Goal: Transaction & Acquisition: Book appointment/travel/reservation

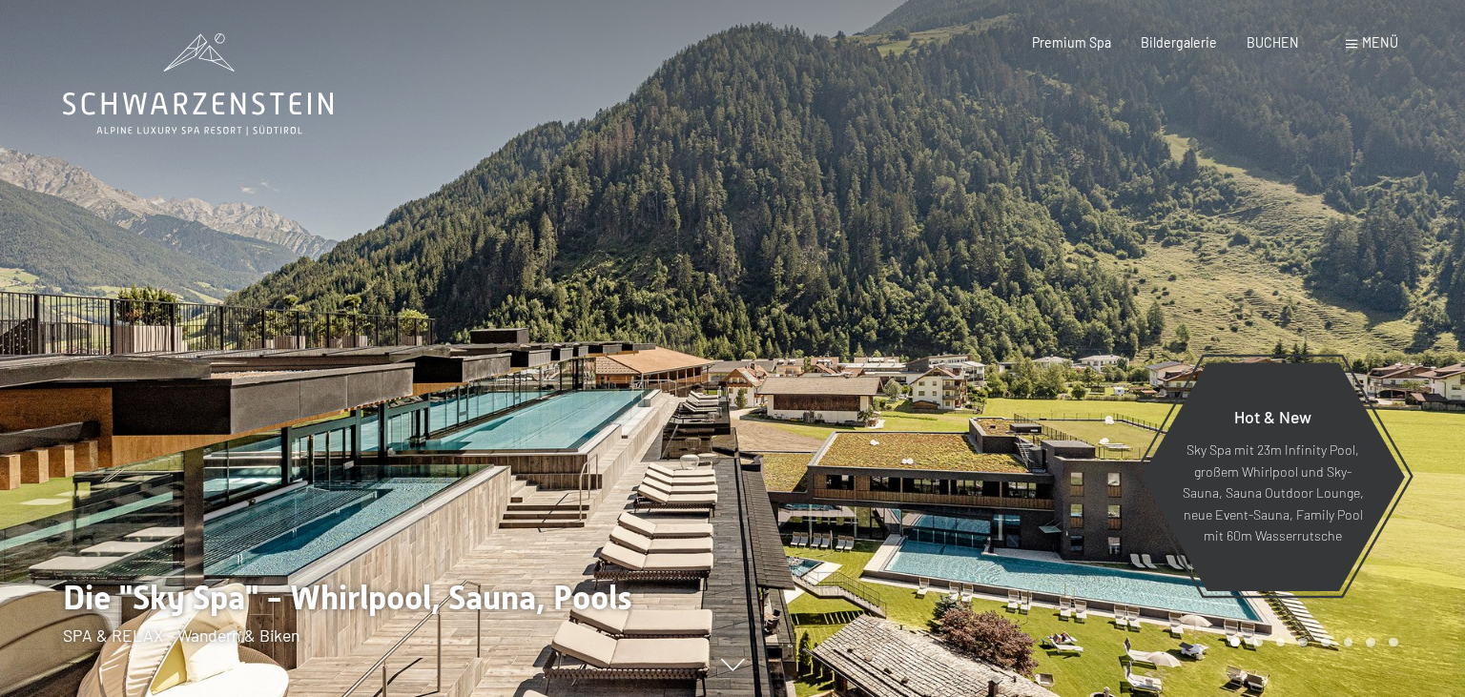
click at [1351, 45] on span at bounding box center [1351, 44] width 11 height 9
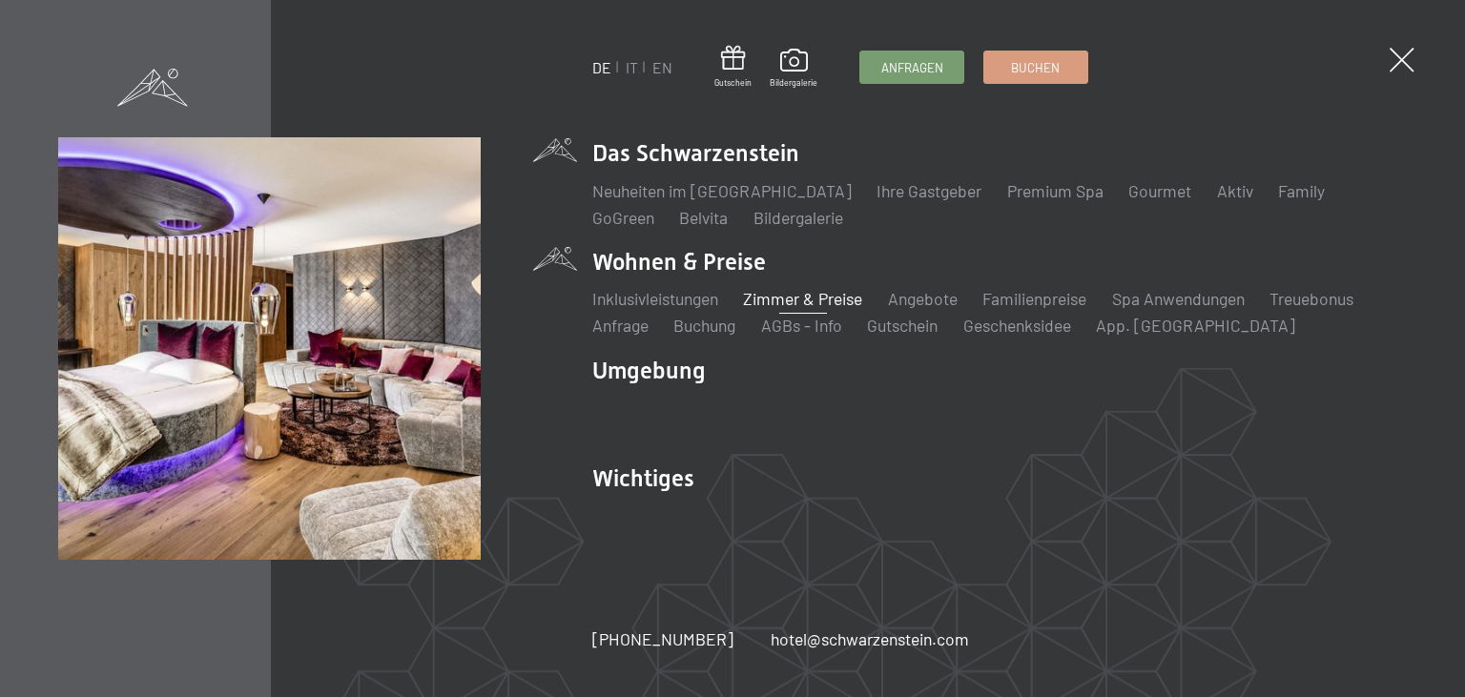
click at [817, 301] on link "Zimmer & Preise" at bounding box center [802, 298] width 119 height 21
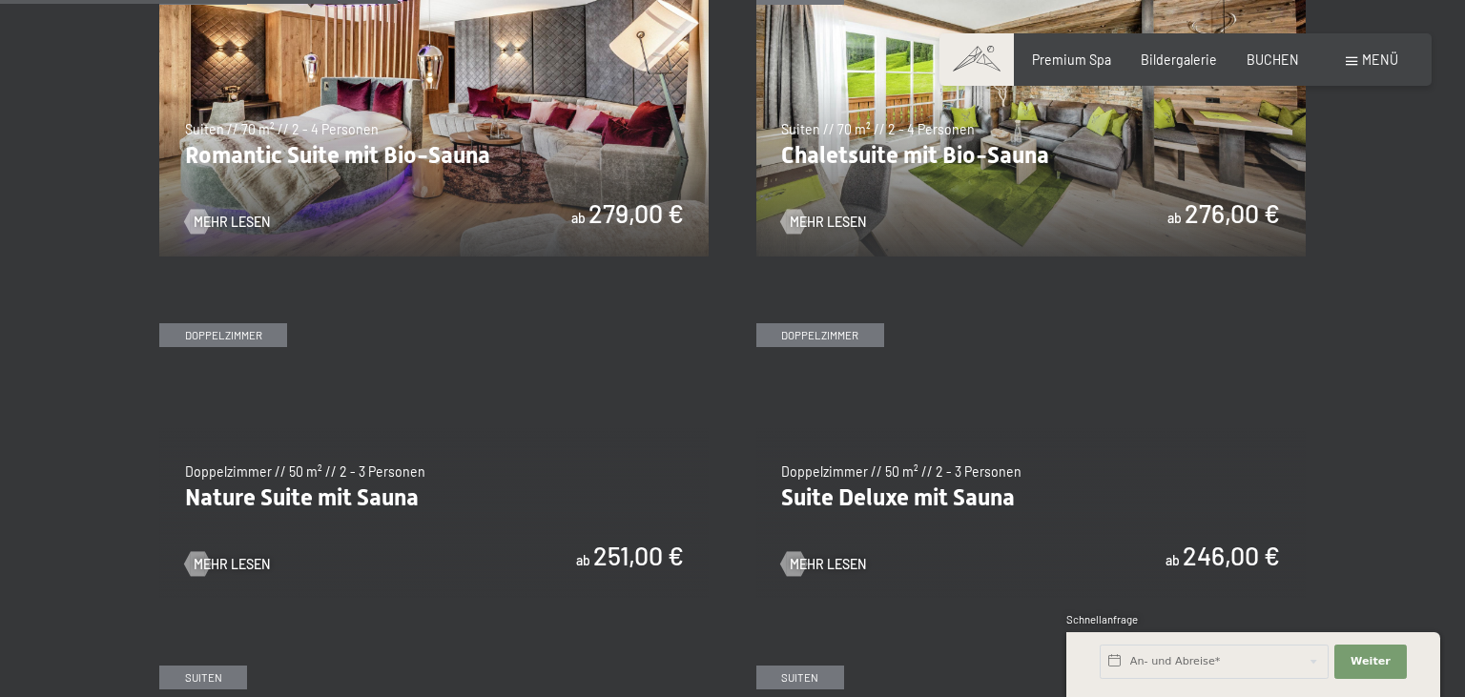
scroll to position [1209, 0]
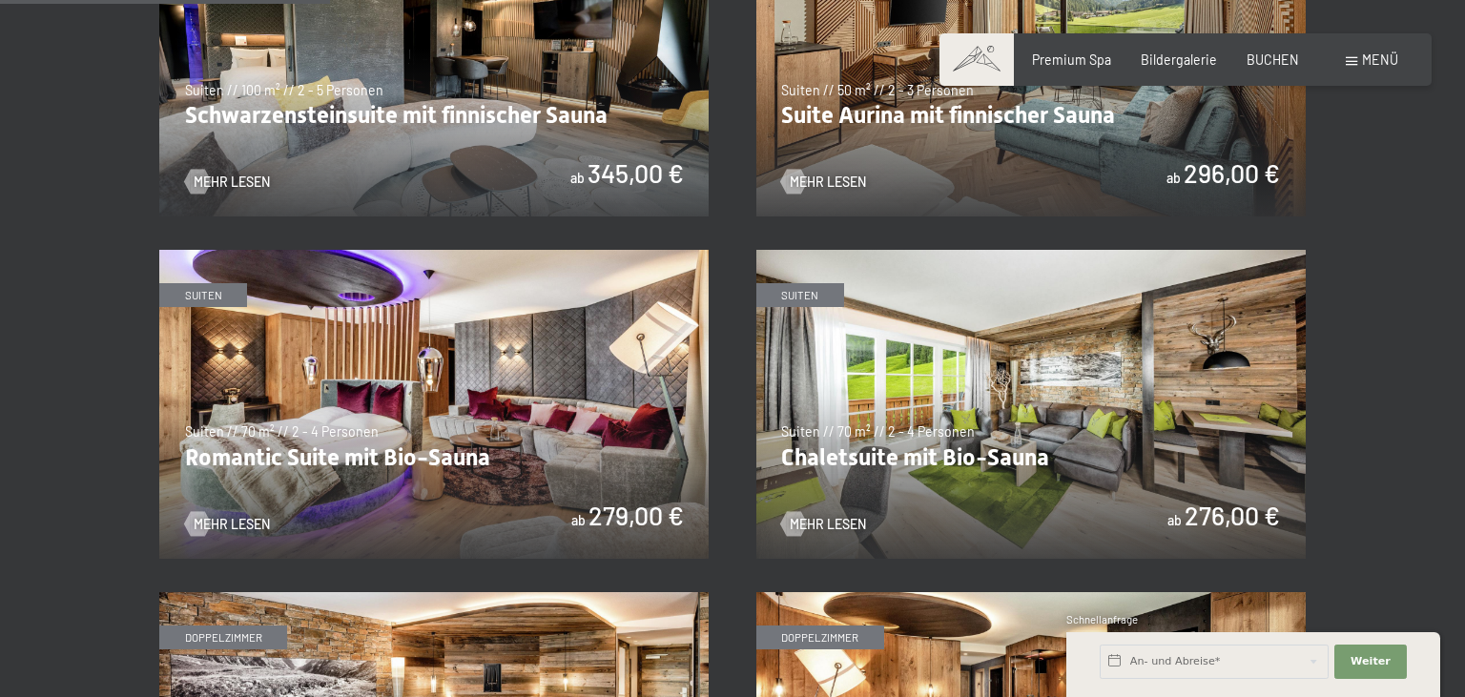
click at [601, 417] on img at bounding box center [434, 404] width 550 height 309
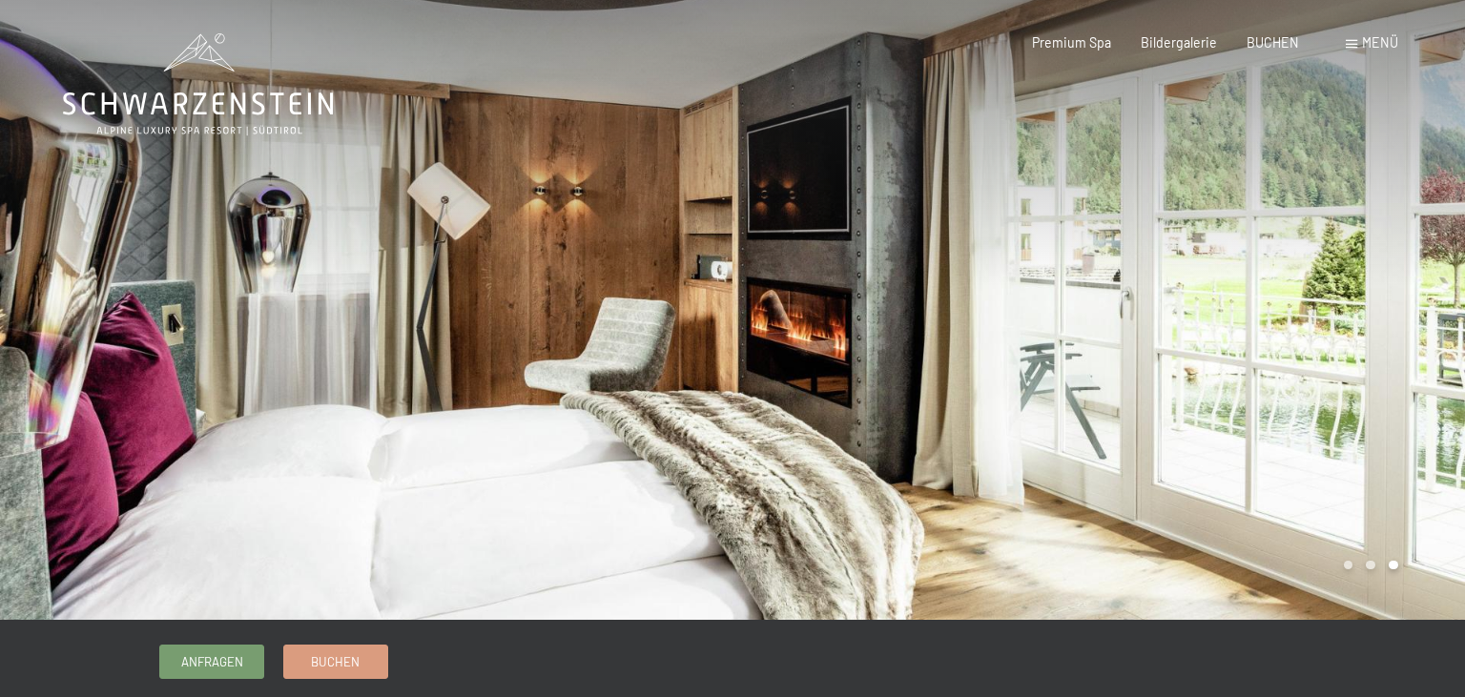
click at [1395, 316] on div at bounding box center [1099, 310] width 733 height 620
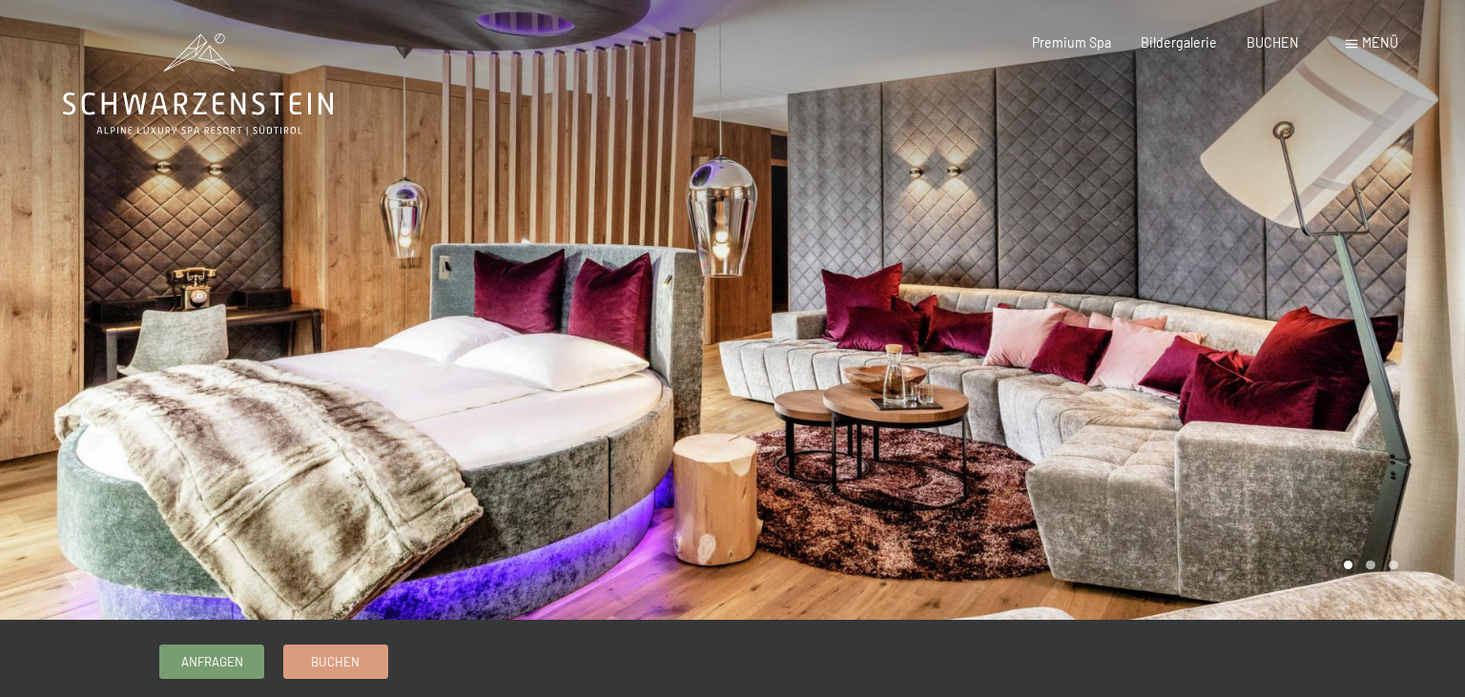
click at [1345, 330] on div at bounding box center [1099, 310] width 733 height 620
